Goal: Transaction & Acquisition: Purchase product/service

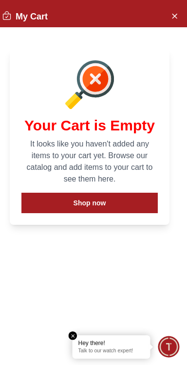
click at [174, 11] on icon "Close Account" at bounding box center [174, 16] width 8 height 12
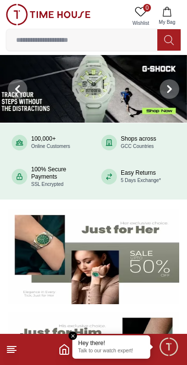
click at [30, 39] on input at bounding box center [81, 39] width 151 height 19
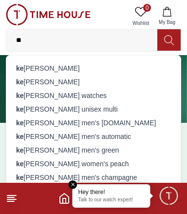
type input "**"
click at [64, 68] on div "ke [PERSON_NAME]" at bounding box center [93, 68] width 163 height 14
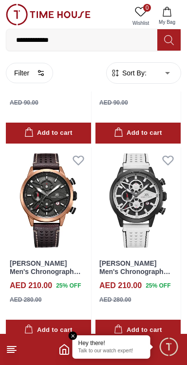
scroll to position [1815, 0]
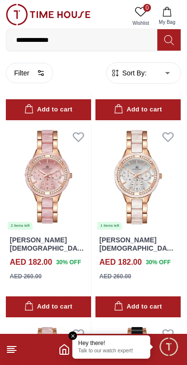
scroll to position [5913, 0]
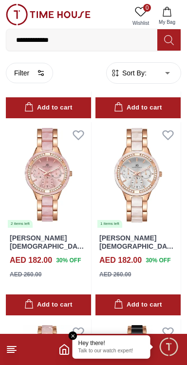
scroll to position [5911, 0]
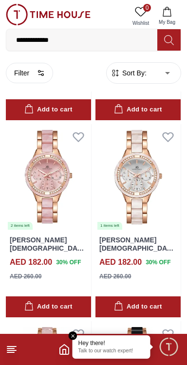
click at [73, 336] on em "Close tooltip" at bounding box center [73, 335] width 9 height 9
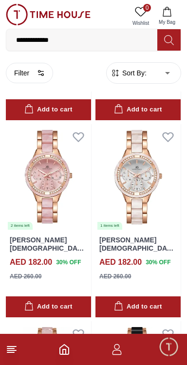
scroll to position [3856, 0]
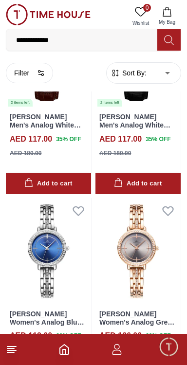
scroll to position [1812, 0]
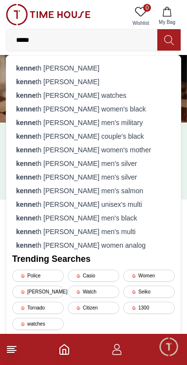
click at [37, 41] on input "*****" at bounding box center [81, 39] width 151 height 19
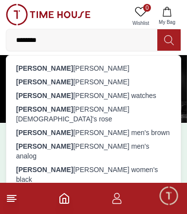
type input "*******"
click at [57, 67] on div "[PERSON_NAME]" at bounding box center [93, 68] width 163 height 14
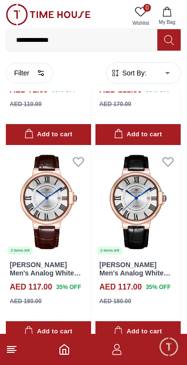
scroll to position [3856, 0]
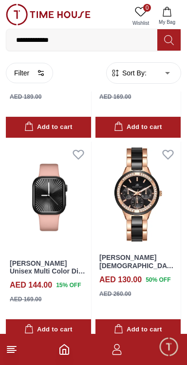
scroll to position [5865, 0]
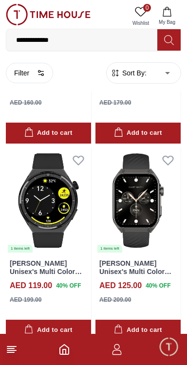
scroll to position [7911, 0]
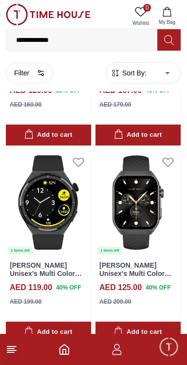
scroll to position [7954, 0]
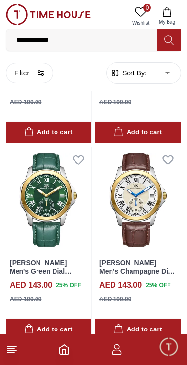
scroll to position [12012, 0]
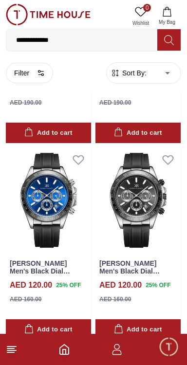
scroll to position [13676, 0]
